Goal: Information Seeking & Learning: Learn about a topic

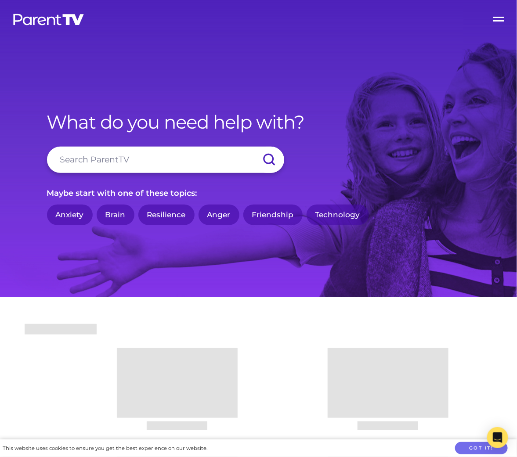
click at [123, 149] on input "search" at bounding box center [165, 160] width 237 height 26
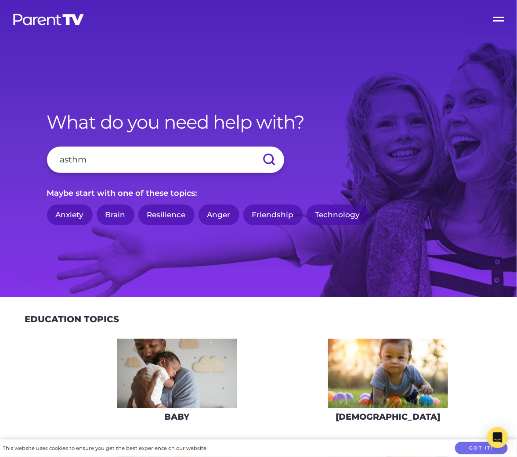
type input "asthma"
click at [253, 147] on input "submit" at bounding box center [268, 160] width 31 height 26
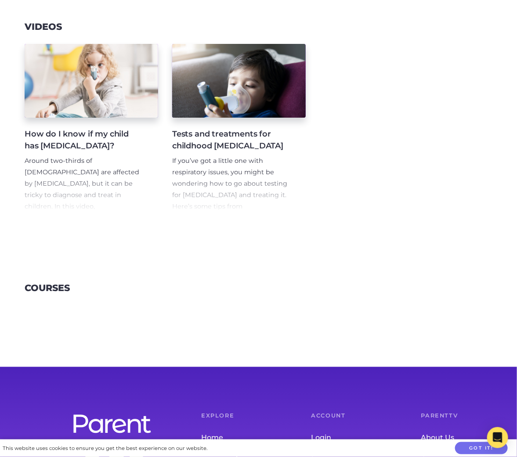
scroll to position [155, 0]
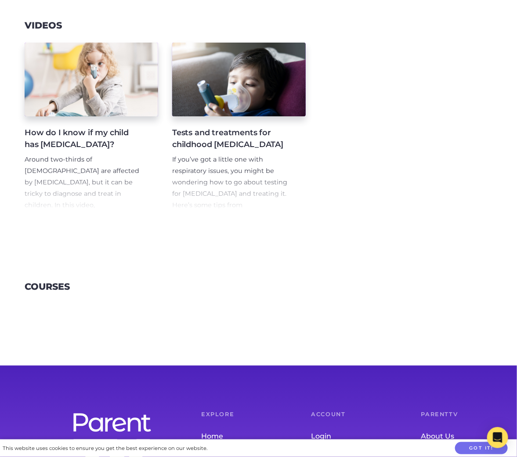
click at [90, 211] on div "How do I know if my child has asthma? Around two-thirds of Australians are affe…" at bounding box center [258, 128] width 517 height 193
click at [235, 194] on span "If you’ve got a little one with respiratory issues, you might be wondering how …" at bounding box center [229, 187] width 115 height 65
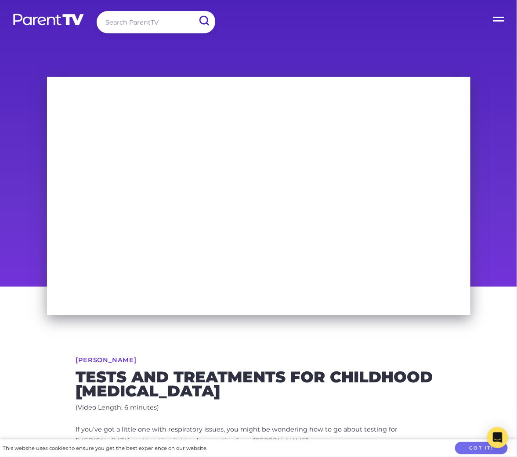
click at [148, 26] on input "search" at bounding box center [156, 22] width 119 height 22
click at [192, 11] on input "submit" at bounding box center [203, 21] width 23 height 20
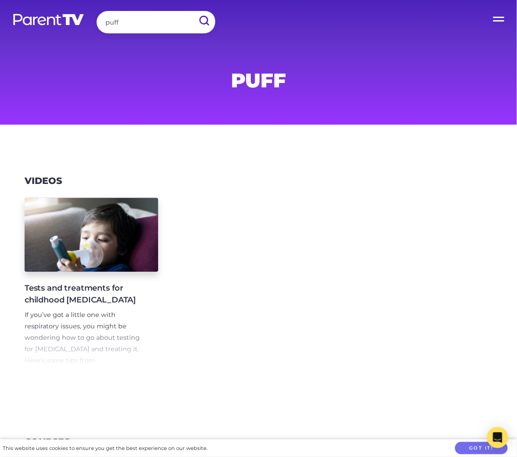
click at [152, 20] on input "puff" at bounding box center [156, 22] width 119 height 22
type input "puffer"
click at [192, 11] on input "submit" at bounding box center [203, 21] width 23 height 20
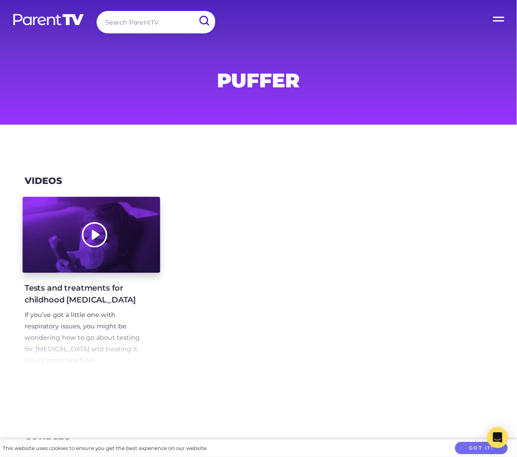
click at [126, 215] on div at bounding box center [90, 235] width 137 height 76
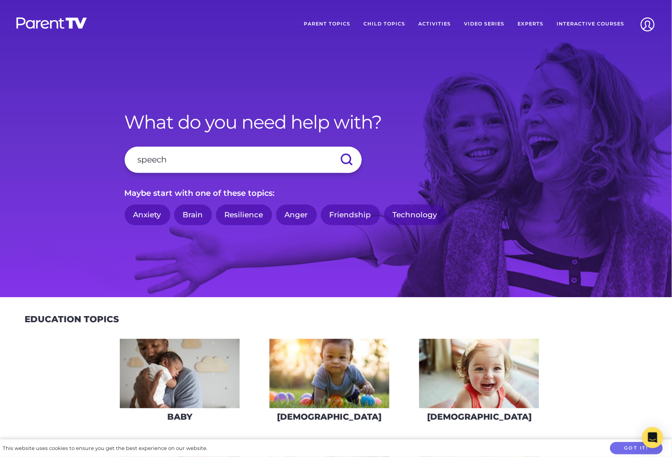
type input "speech"
click at [331, 147] on input "submit" at bounding box center [346, 160] width 31 height 26
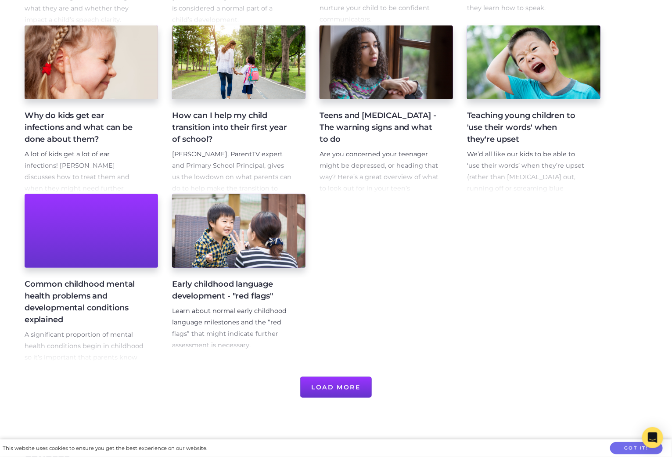
scroll to position [344, 0]
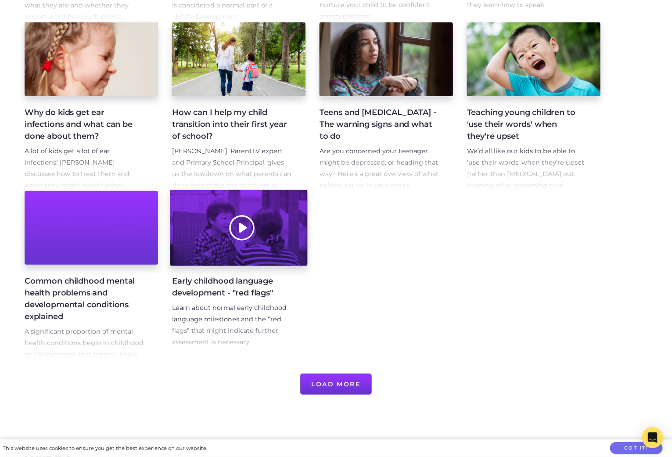
click at [291, 248] on div at bounding box center [238, 228] width 137 height 76
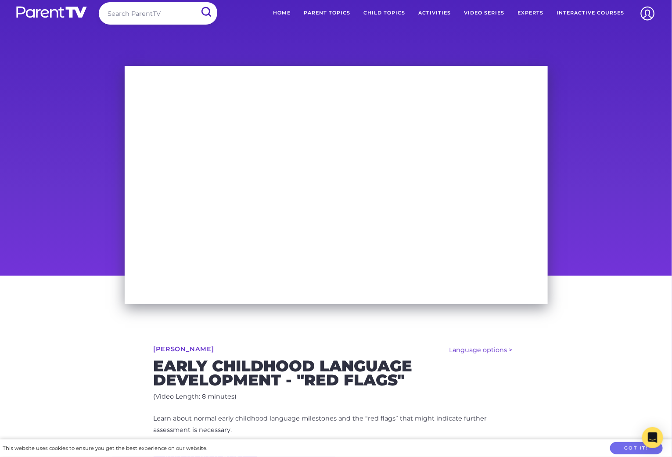
scroll to position [10, 0]
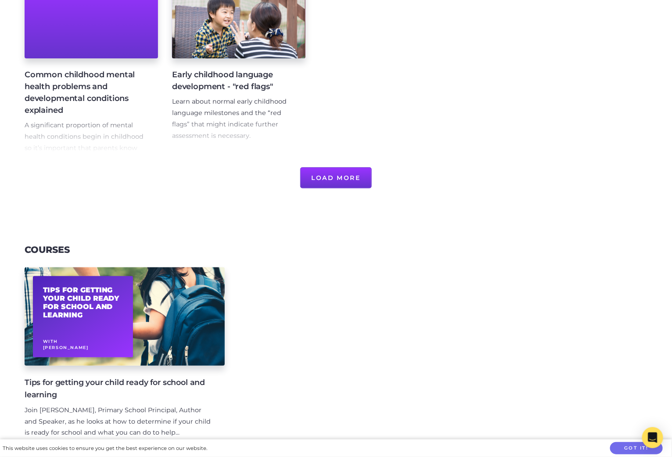
scroll to position [472, 0]
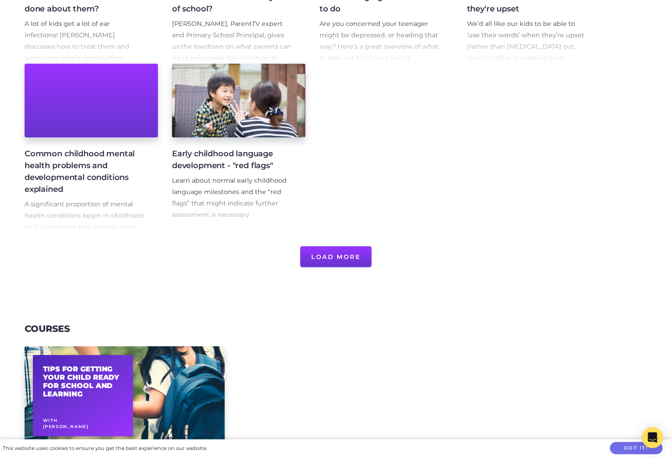
drag, startPoint x: 341, startPoint y: 256, endPoint x: 336, endPoint y: 252, distance: 5.6
click at [341, 256] on button "Load More" at bounding box center [336, 256] width 72 height 21
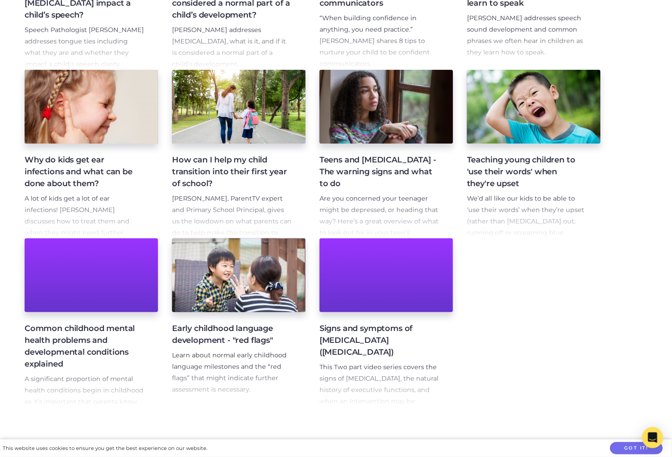
scroll to position [329, 0]
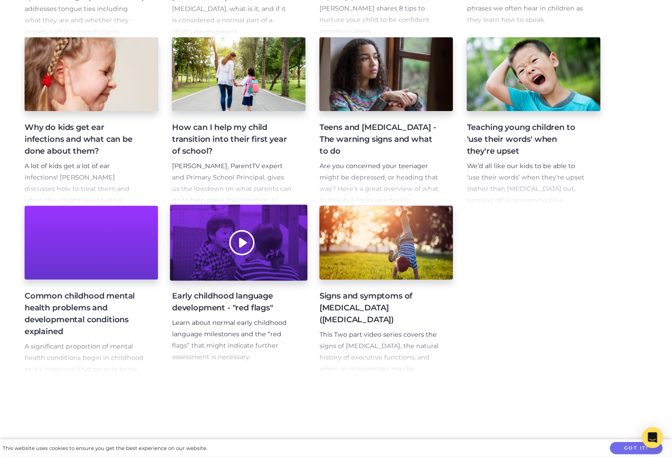
click at [286, 266] on div at bounding box center [238, 243] width 137 height 76
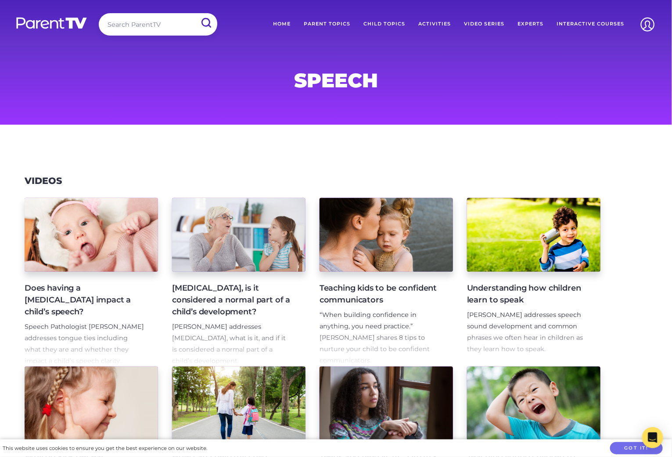
drag, startPoint x: 217, startPoint y: 198, endPoint x: 95, endPoint y: 37, distance: 201.8
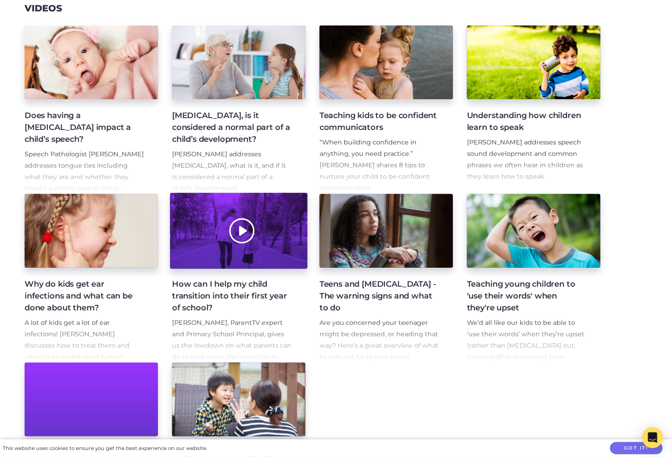
scroll to position [174, 0]
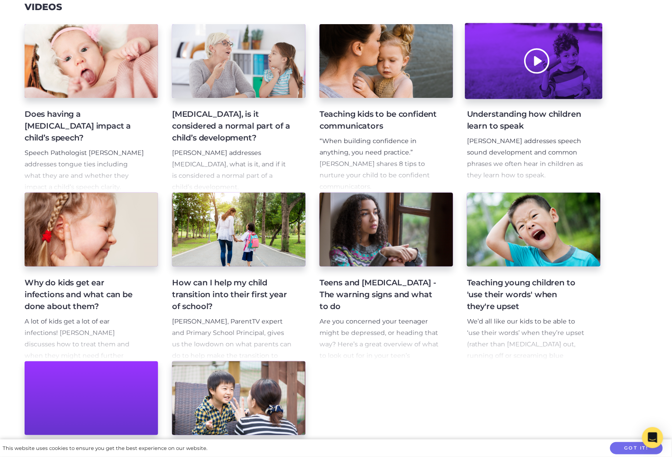
click at [563, 79] on div at bounding box center [533, 61] width 137 height 76
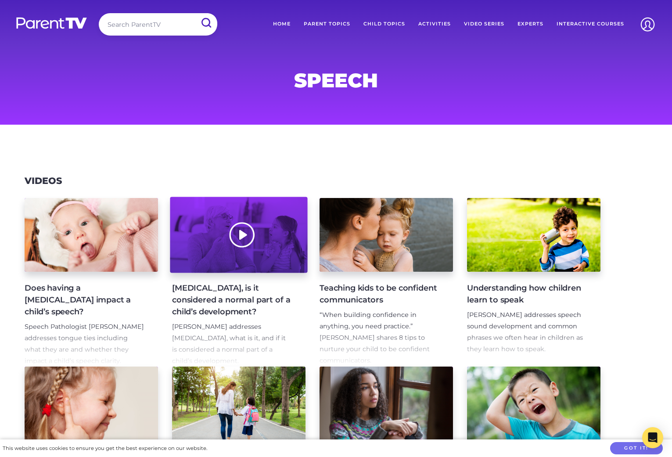
scroll to position [174, 0]
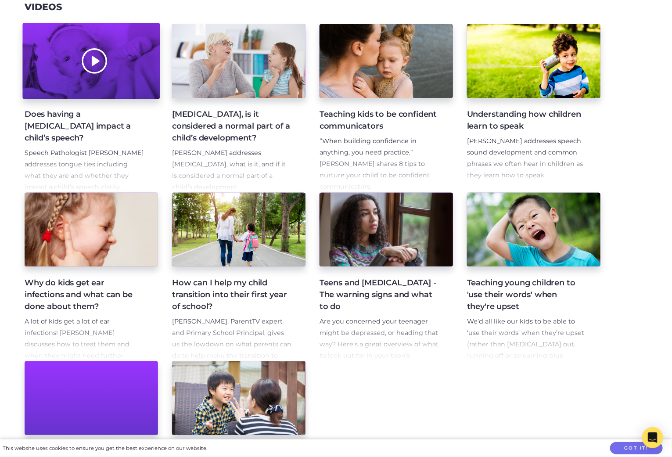
click at [148, 78] on div at bounding box center [90, 61] width 137 height 76
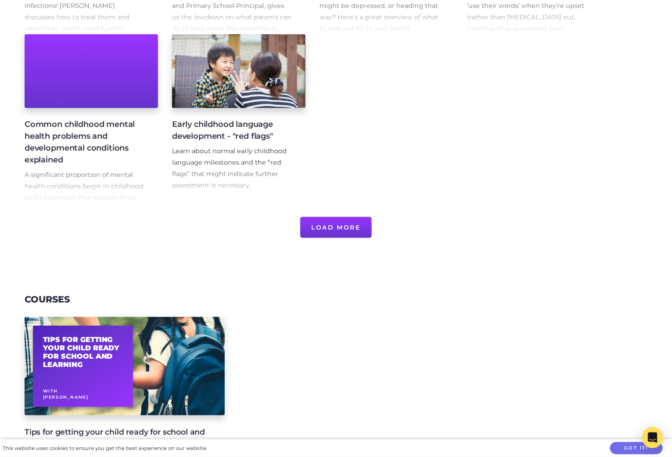
scroll to position [532, 0]
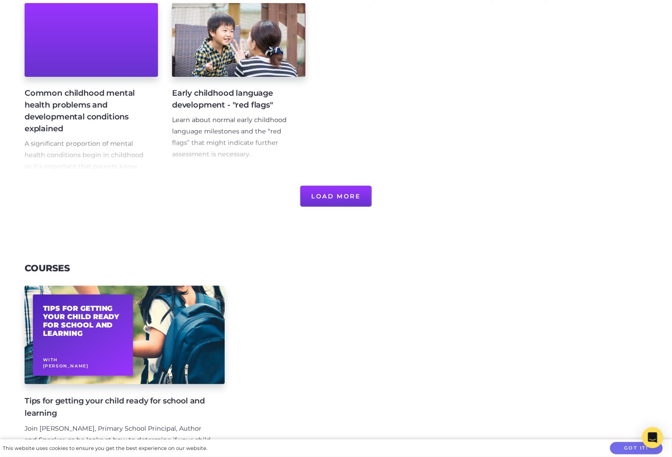
click at [339, 201] on button "Load More" at bounding box center [336, 196] width 72 height 21
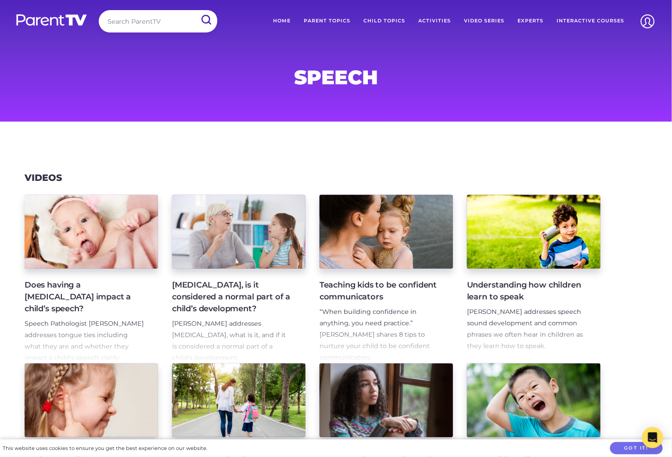
scroll to position [8, 0]
